Goal: Obtain resource: Obtain resource

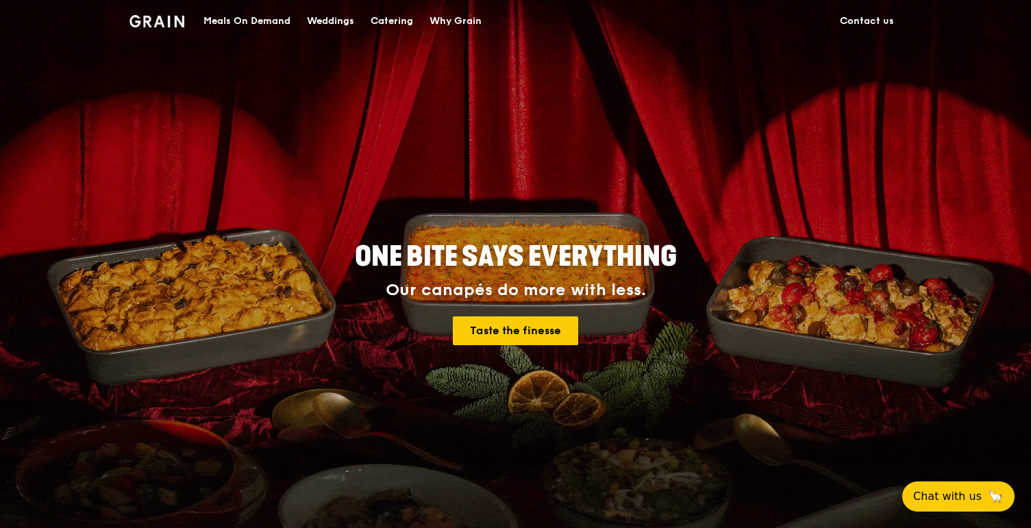
click at [387, 26] on div "Catering" at bounding box center [392, 21] width 42 height 41
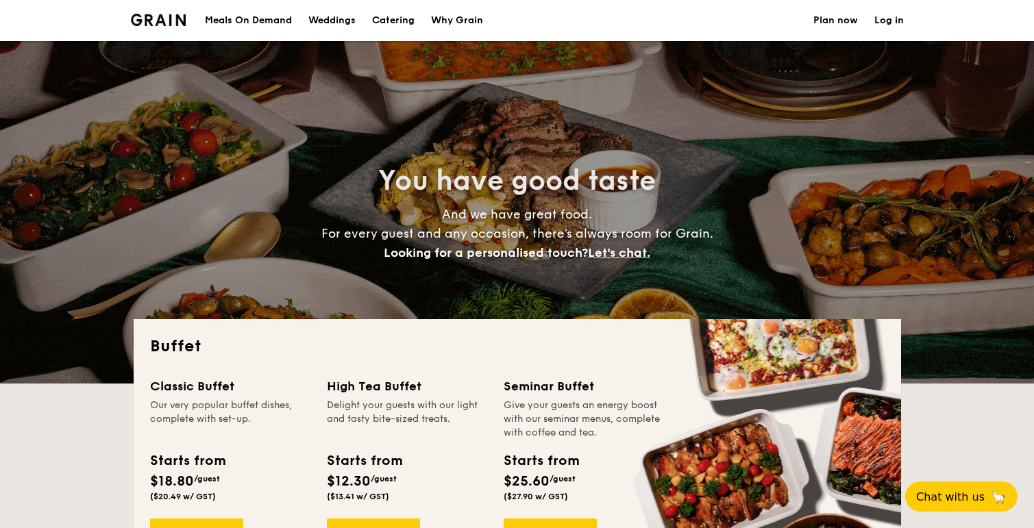
select select
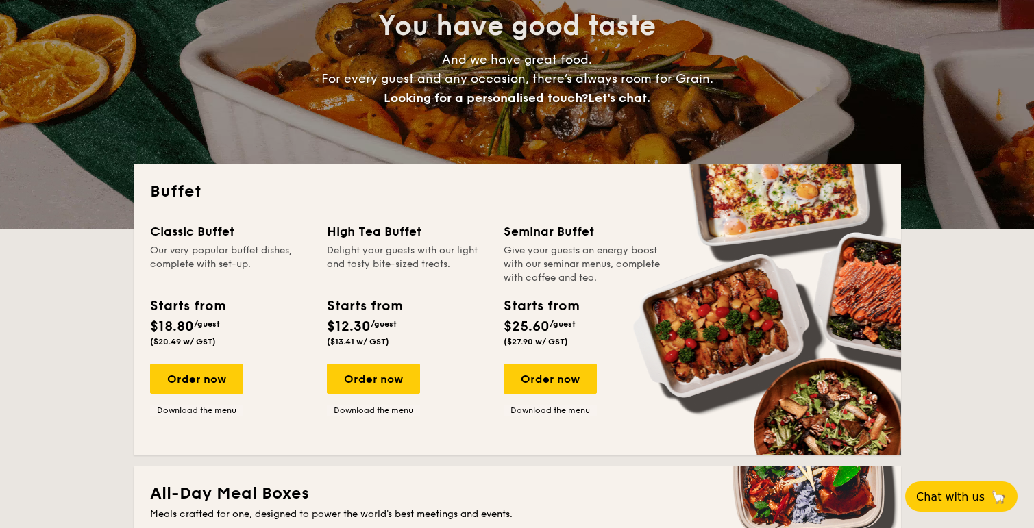
scroll to position [158, 0]
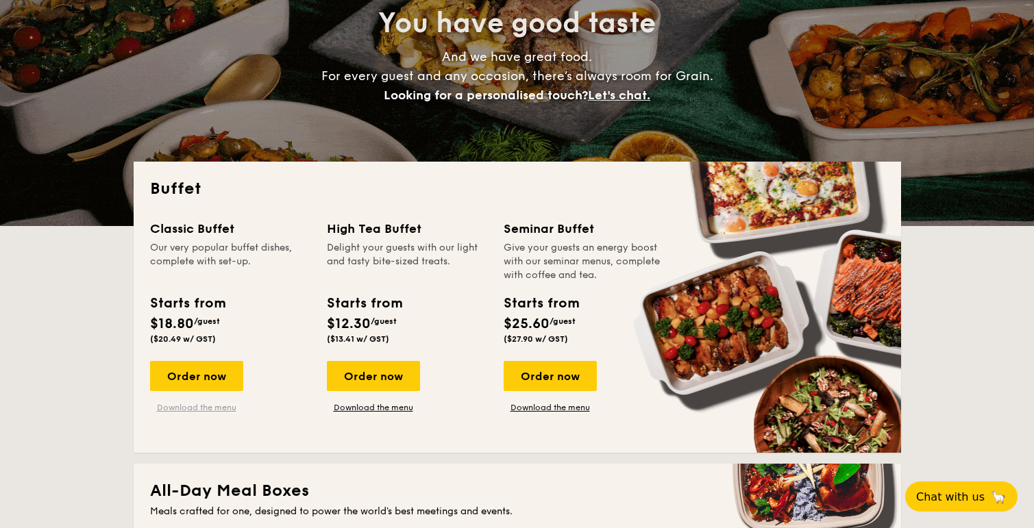
click at [175, 410] on link "Download the menu" at bounding box center [196, 407] width 93 height 11
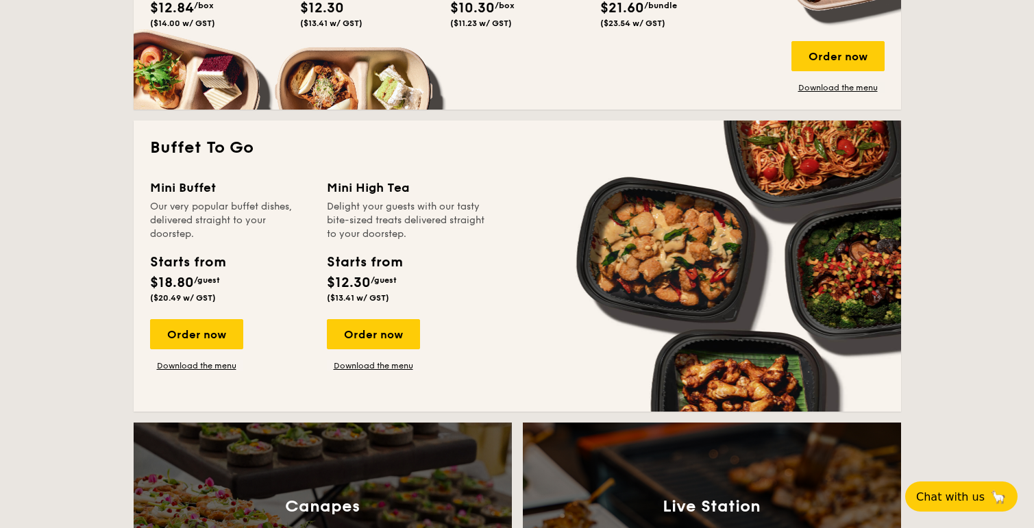
scroll to position [805, 0]
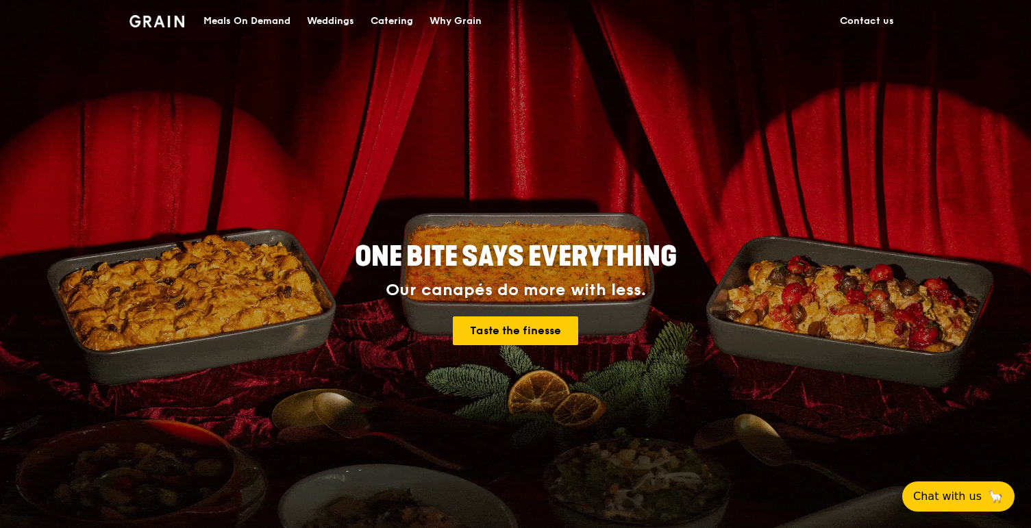
click at [380, 16] on div "Catering" at bounding box center [392, 21] width 42 height 41
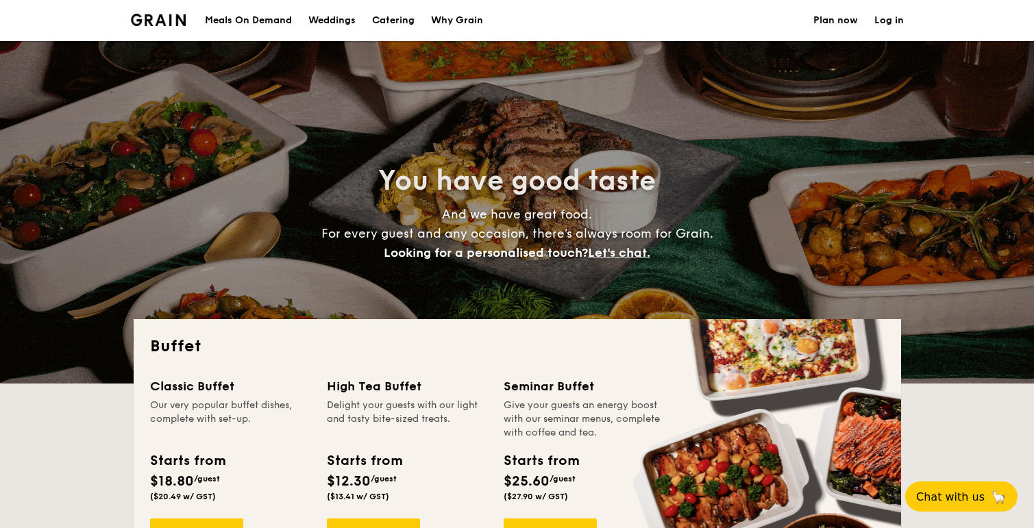
select select
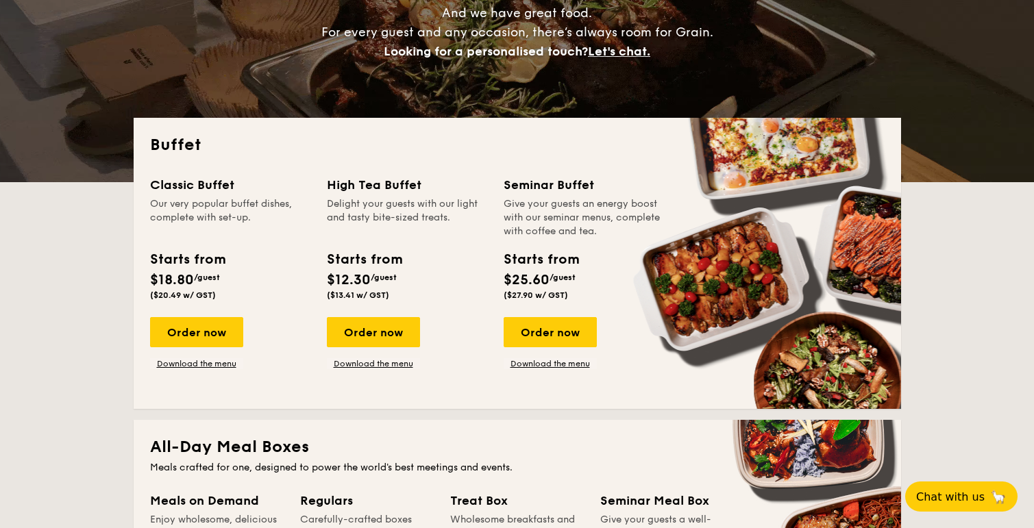
scroll to position [212, 0]
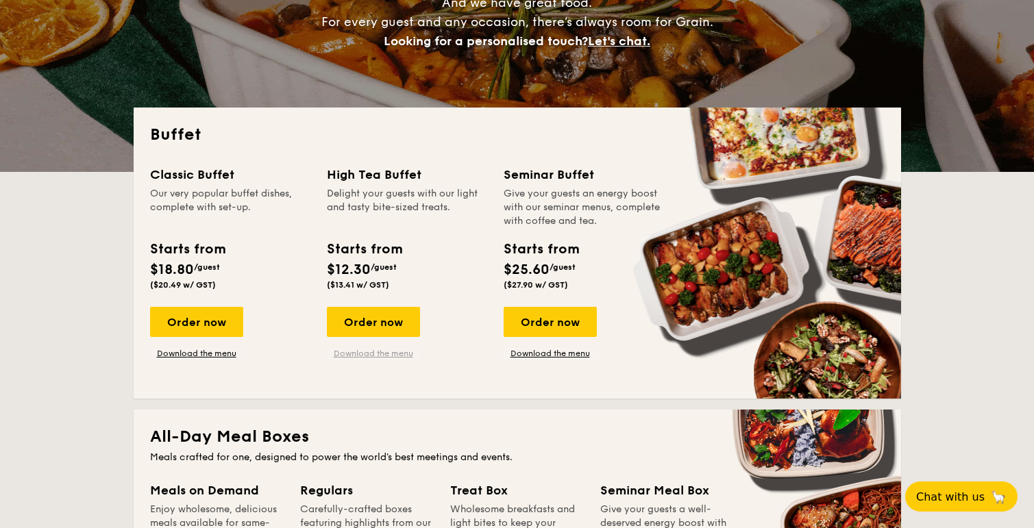
click at [356, 352] on link "Download the menu" at bounding box center [373, 353] width 93 height 11
